Goal: Find specific page/section: Find specific page/section

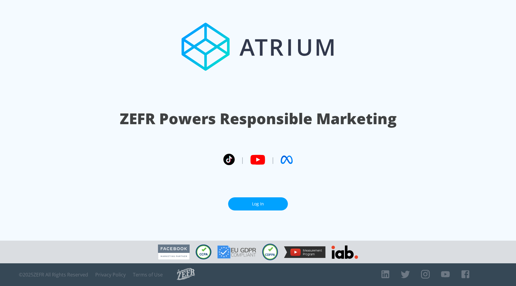
click at [273, 200] on link "Log In" at bounding box center [258, 203] width 60 height 13
